Goal: Information Seeking & Learning: Learn about a topic

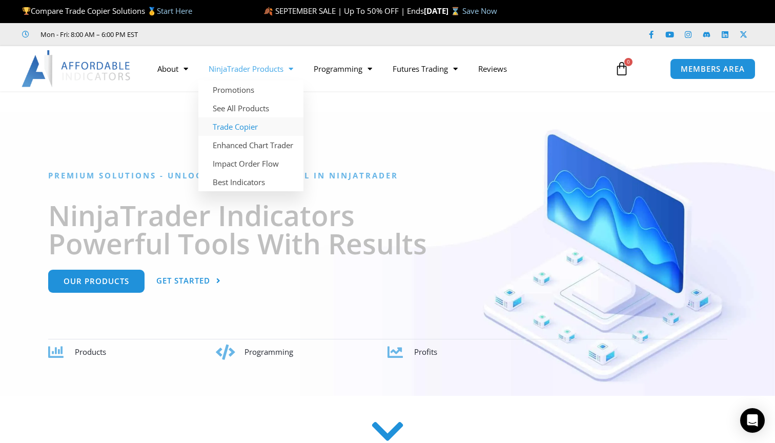
click at [254, 127] on link "Trade Copier" at bounding box center [250, 126] width 105 height 18
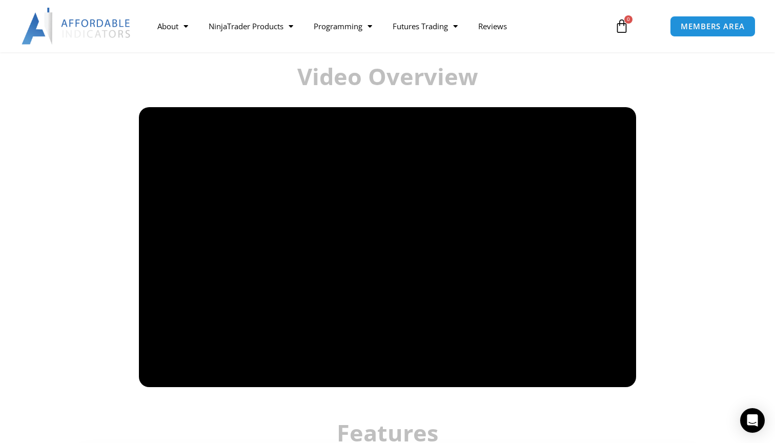
scroll to position [657, 0]
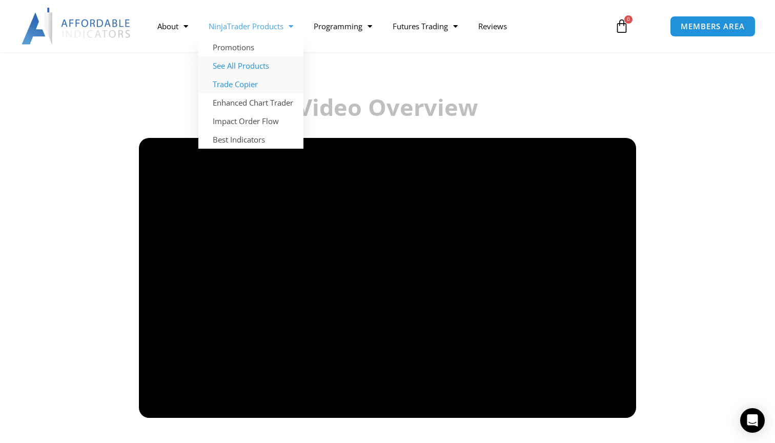
click at [261, 65] on link "See All Products" at bounding box center [250, 65] width 105 height 18
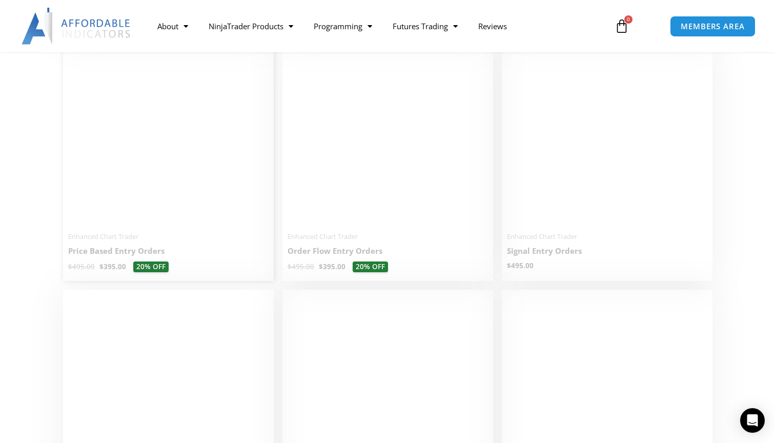
scroll to position [955, 0]
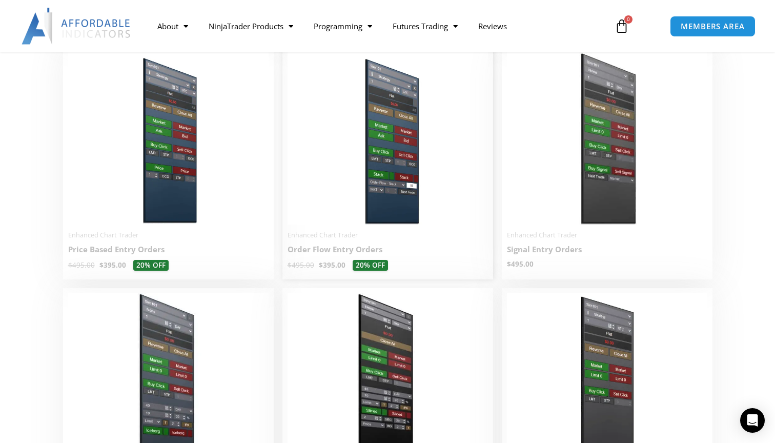
click at [340, 248] on h2 "Order Flow Entry Orders" at bounding box center [388, 249] width 200 height 11
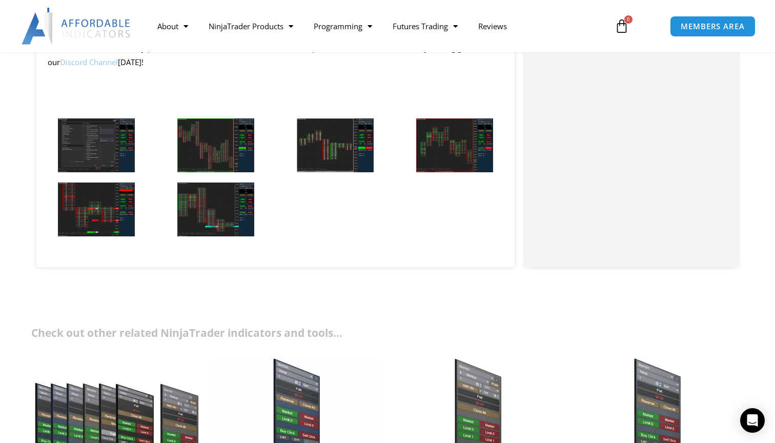
click at [218, 133] on img at bounding box center [215, 145] width 77 height 54
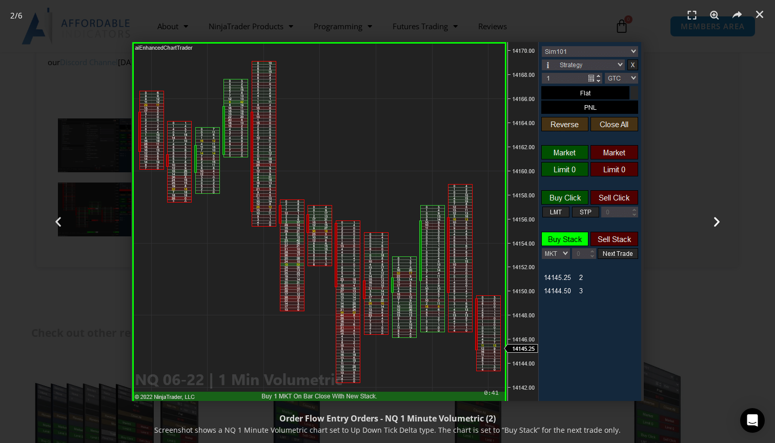
click at [718, 222] on icon "Next slide" at bounding box center [717, 221] width 13 height 13
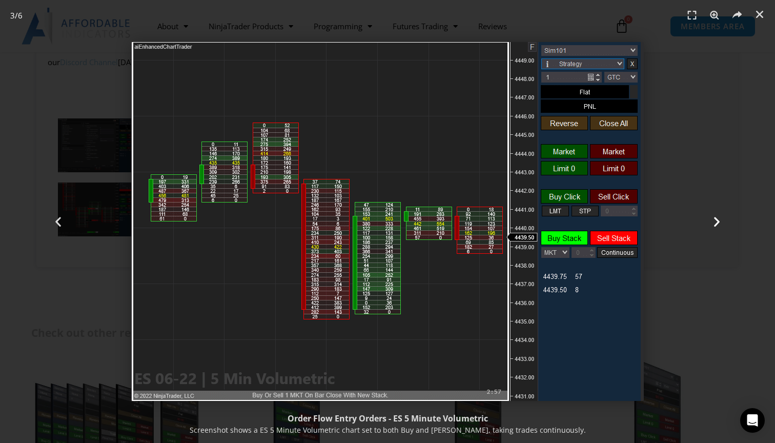
click at [718, 222] on icon "Next slide" at bounding box center [717, 221] width 13 height 13
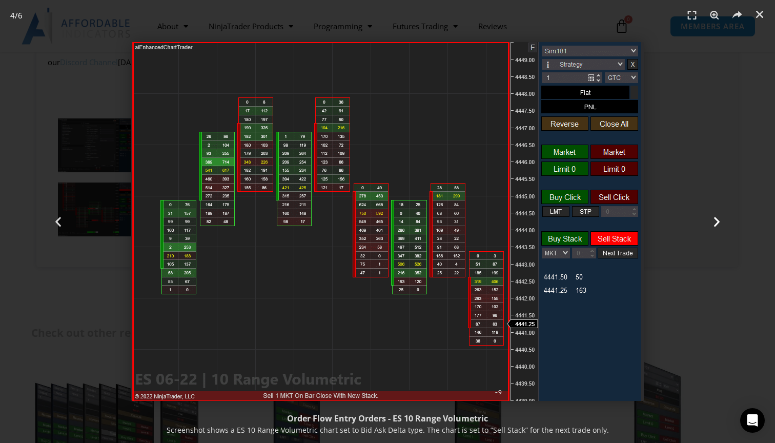
click at [718, 222] on icon "Next slide" at bounding box center [717, 221] width 13 height 13
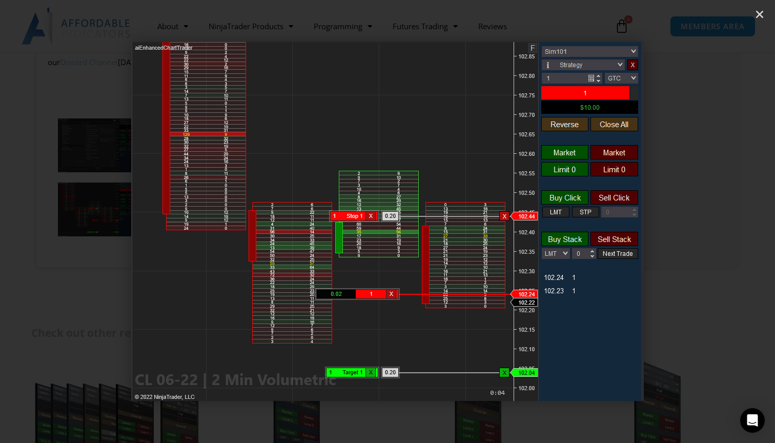
click at [718, 222] on icon "Next slide" at bounding box center [717, 221] width 13 height 13
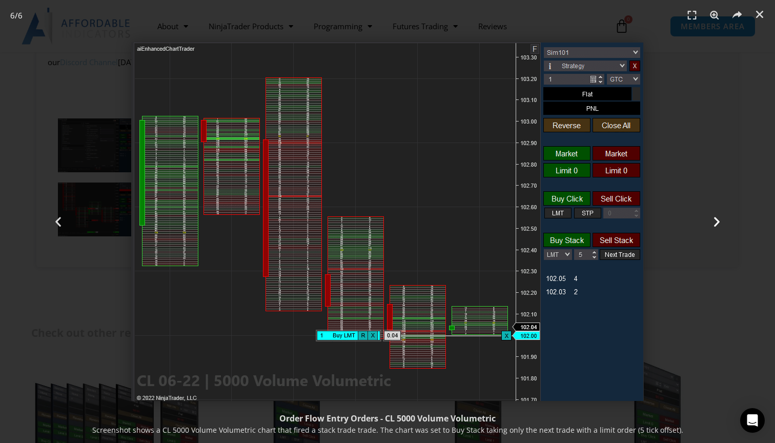
click at [718, 222] on icon "Next slide" at bounding box center [717, 221] width 13 height 13
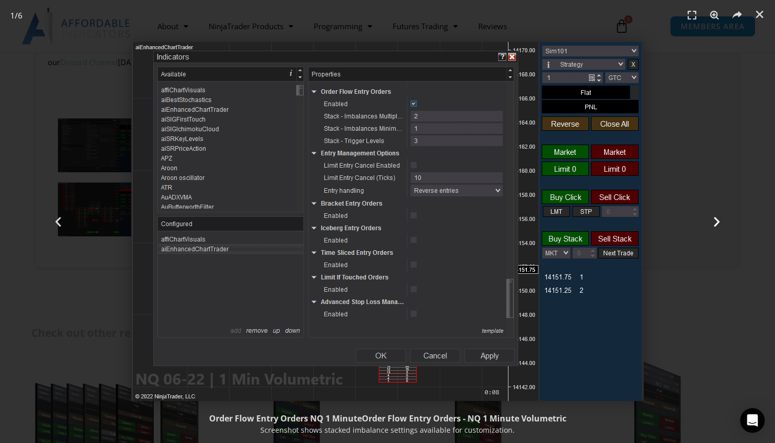
click at [718, 222] on icon "Next slide" at bounding box center [717, 221] width 13 height 13
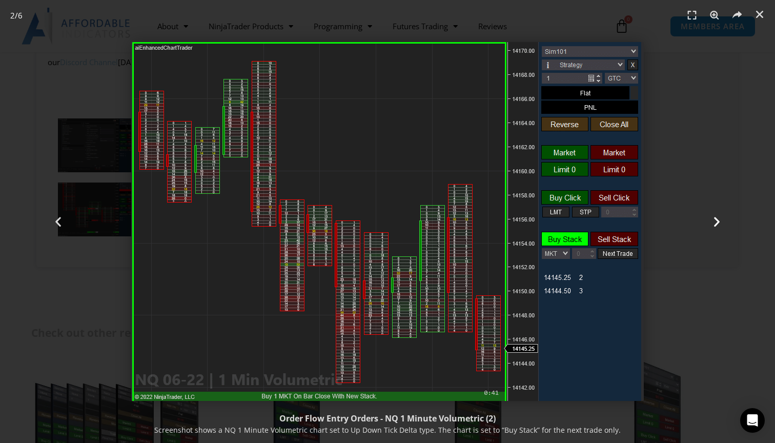
click at [703, 256] on div "Next" at bounding box center [717, 221] width 116 height 443
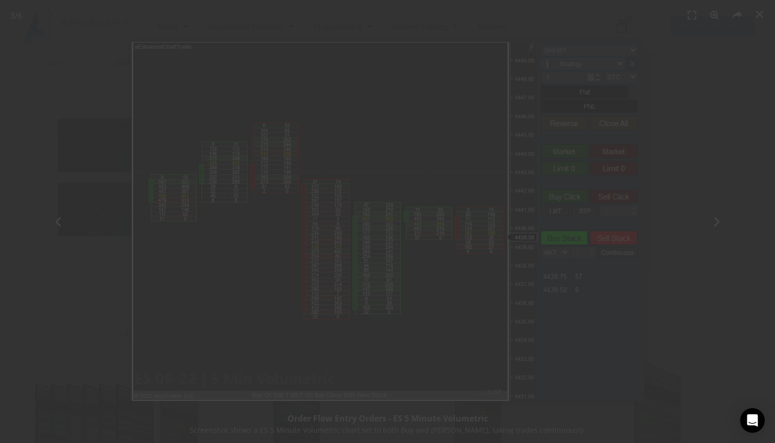
click at [735, 31] on div "Close this module SAVE 20% NOW Are you ready to take NinjaTrader to the next le…" at bounding box center [387, 221] width 775 height 443
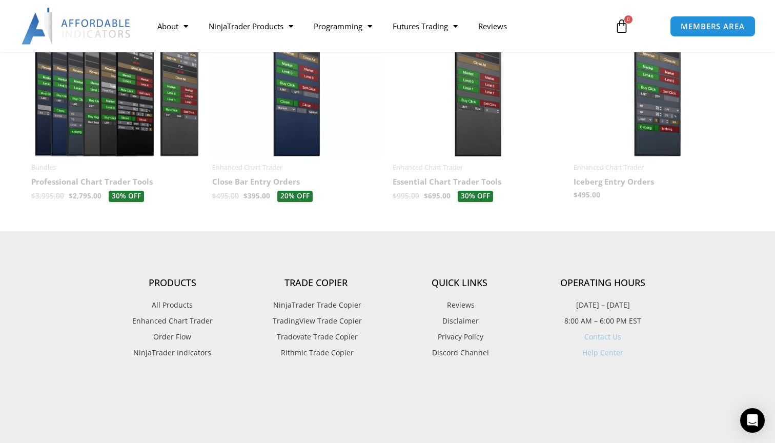
scroll to position [1351, 0]
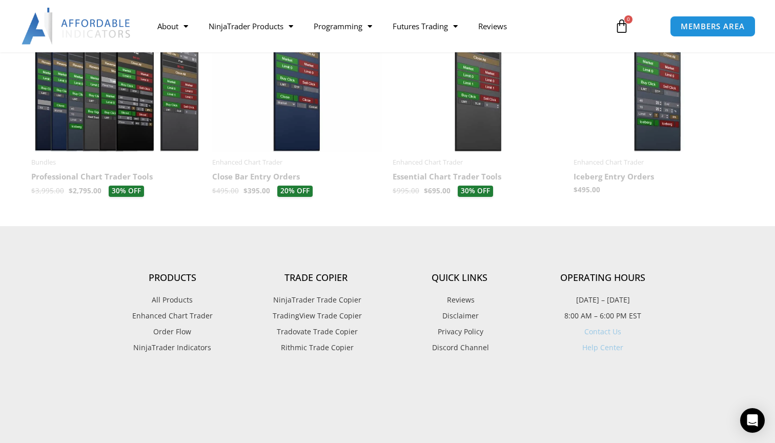
click at [288, 130] on img at bounding box center [297, 78] width 171 height 147
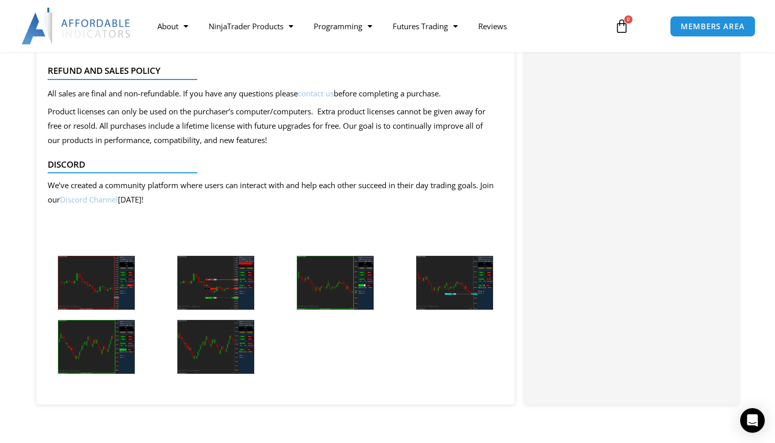
scroll to position [1490, 0]
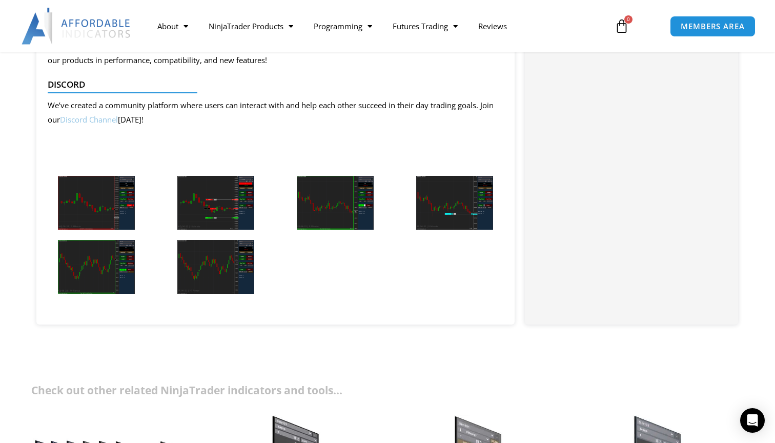
click at [196, 194] on img at bounding box center [215, 203] width 77 height 54
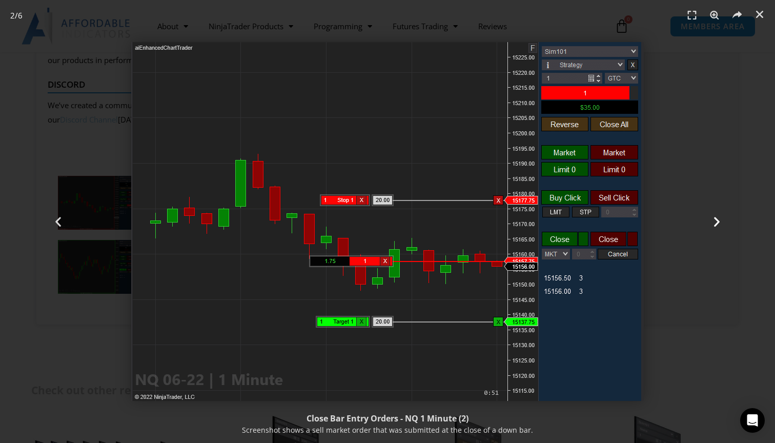
click at [718, 220] on icon "Next slide" at bounding box center [717, 221] width 13 height 13
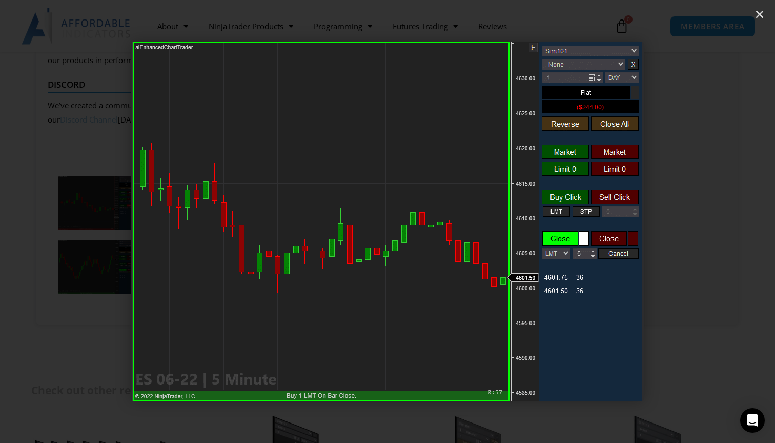
click at [718, 220] on icon "Next slide" at bounding box center [717, 221] width 13 height 13
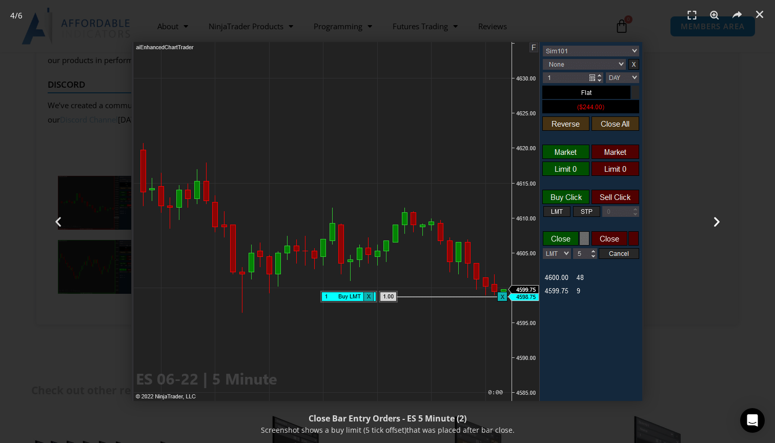
click at [718, 220] on icon "Next slide" at bounding box center [717, 221] width 13 height 13
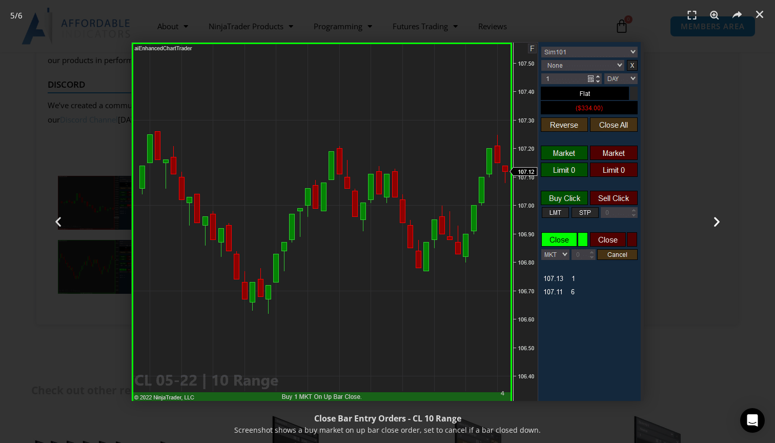
click at [718, 220] on icon "Next slide" at bounding box center [717, 221] width 13 height 13
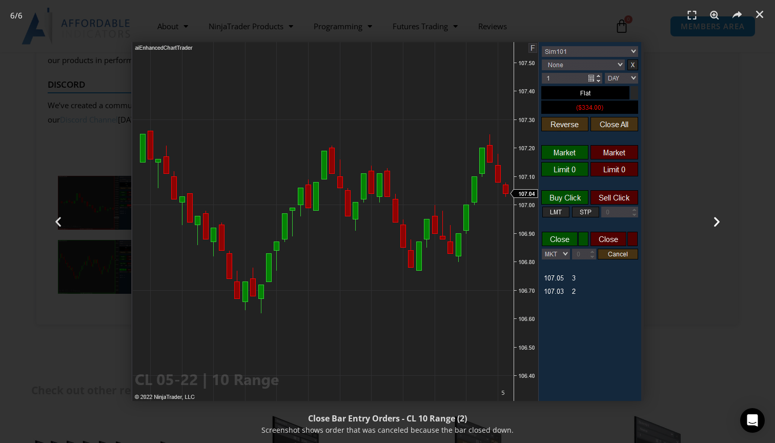
click at [718, 220] on icon "Next slide" at bounding box center [717, 221] width 13 height 13
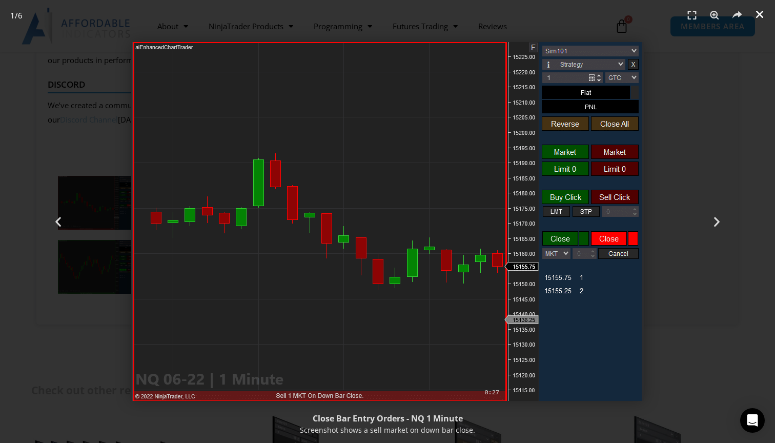
click at [759, 9] on link "Close (Esc)" at bounding box center [759, 14] width 15 height 15
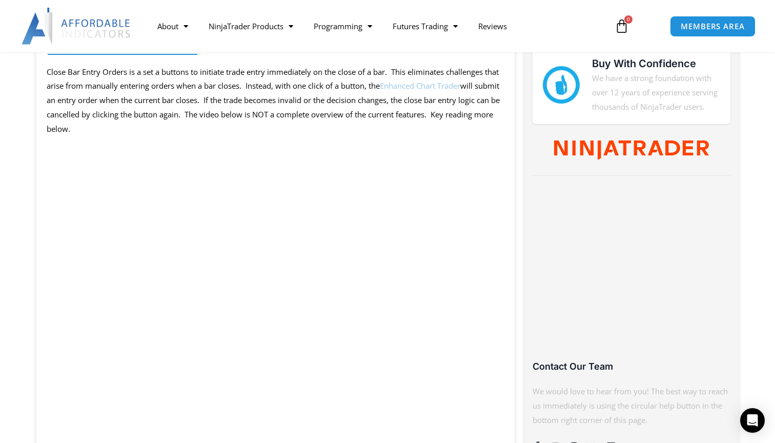
scroll to position [512, 0]
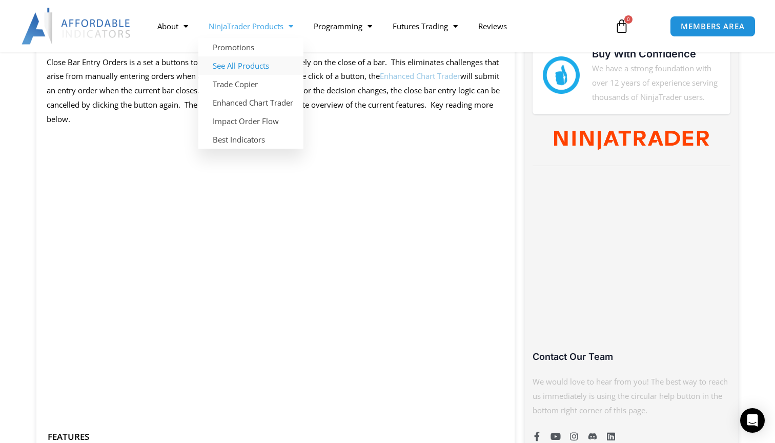
click at [271, 65] on link "See All Products" at bounding box center [250, 65] width 105 height 18
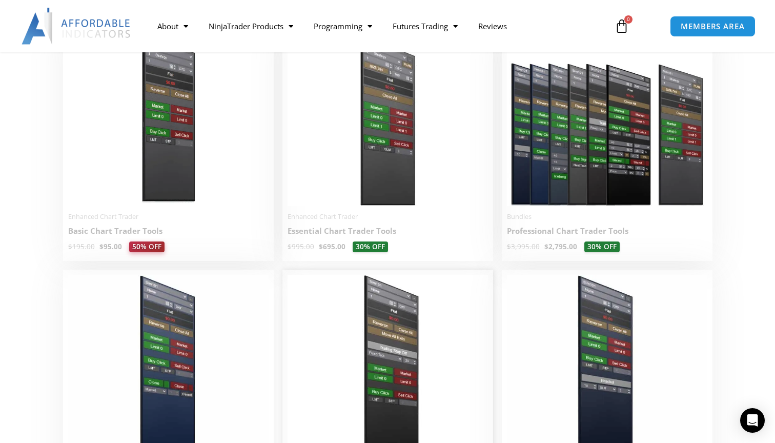
scroll to position [482, 0]
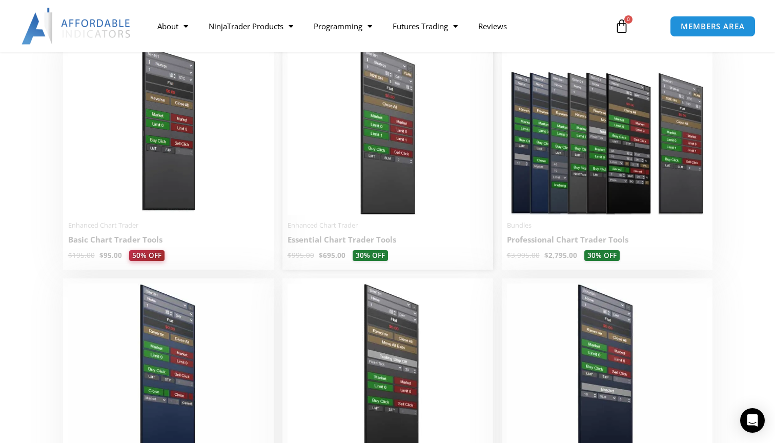
click at [334, 168] on img at bounding box center [388, 129] width 200 height 172
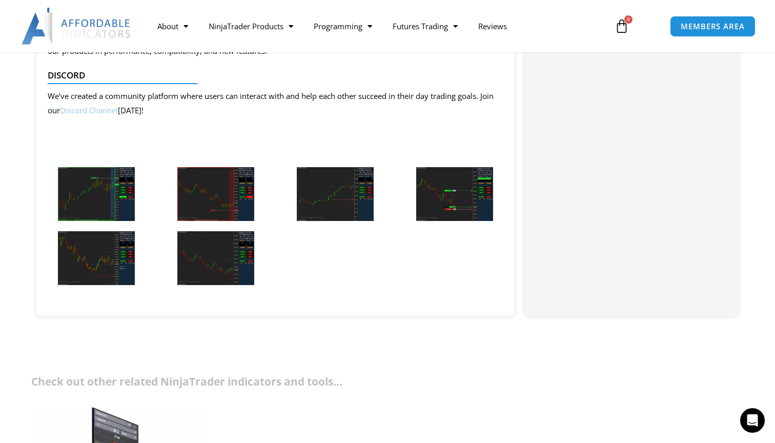
scroll to position [2280, 0]
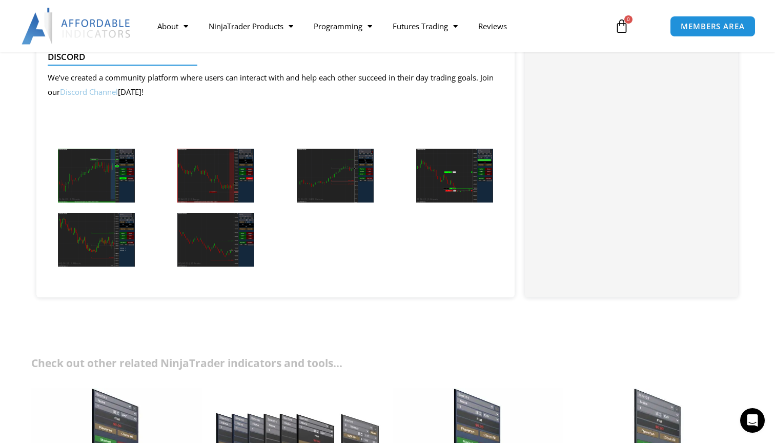
click at [213, 155] on img at bounding box center [215, 176] width 77 height 54
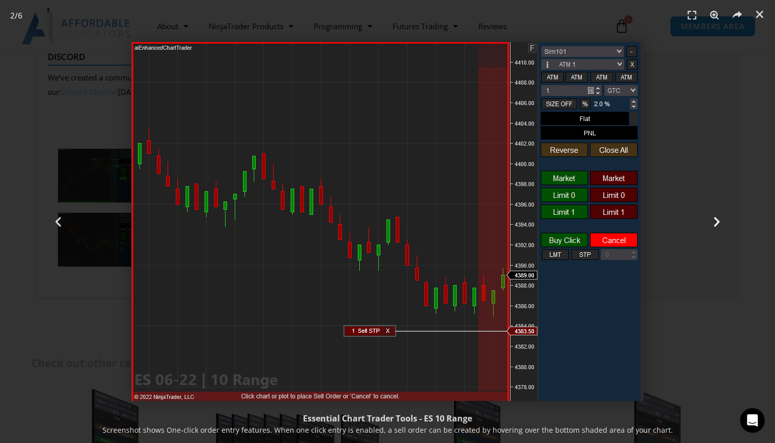
click at [718, 225] on icon "Next slide" at bounding box center [717, 221] width 13 height 13
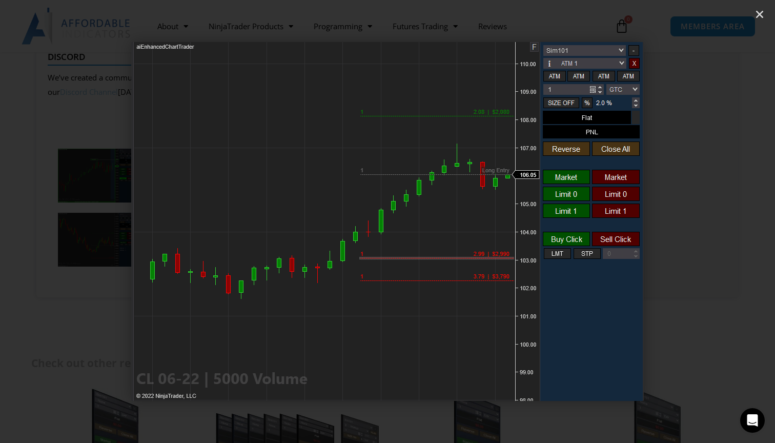
click at [718, 225] on icon "Next slide" at bounding box center [717, 221] width 13 height 13
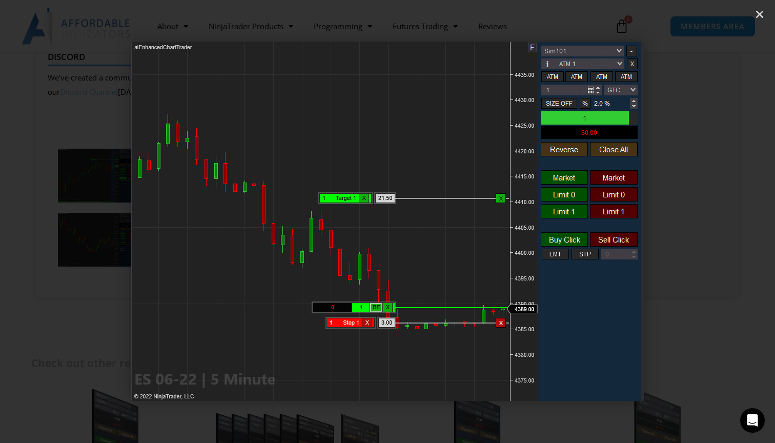
click at [718, 225] on icon "Next slide" at bounding box center [717, 221] width 13 height 13
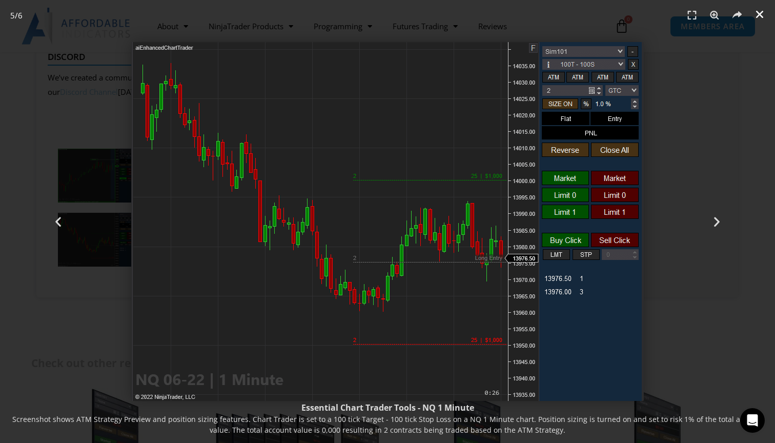
click at [757, 12] on icon "Close (Esc)" at bounding box center [760, 14] width 10 height 10
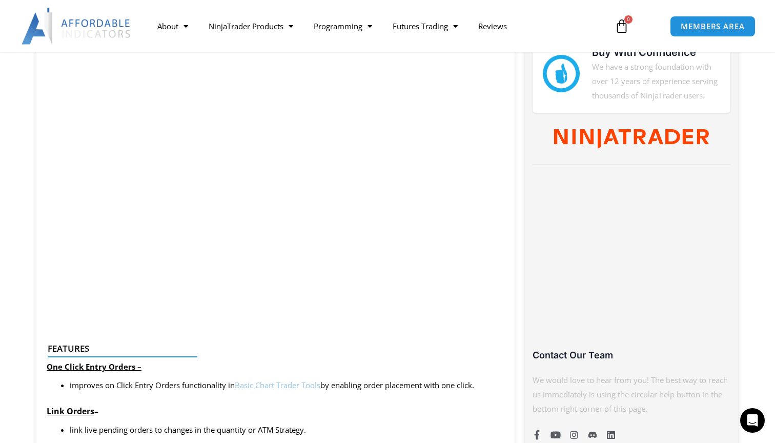
scroll to position [505, 0]
